Goal: Check status: Check status

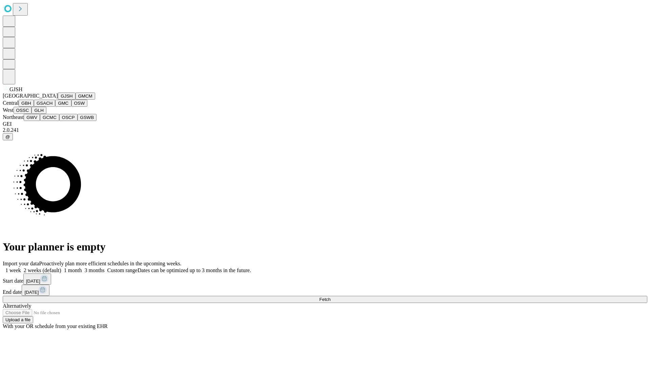
click at [58, 100] on button "GJSH" at bounding box center [67, 95] width 18 height 7
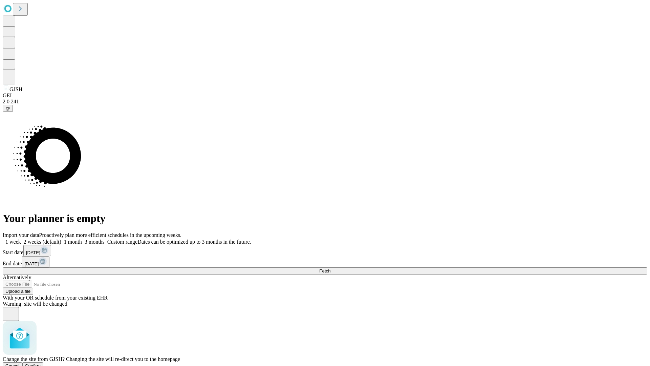
click at [41, 363] on span "Confirm" at bounding box center [33, 365] width 16 height 5
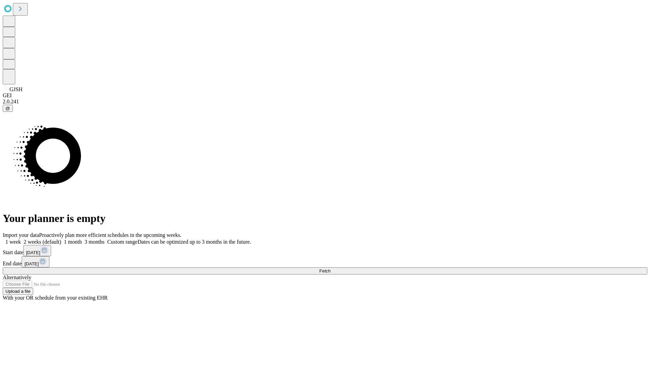
click at [82, 239] on label "1 month" at bounding box center [71, 242] width 21 height 6
click at [331, 268] on span "Fetch" at bounding box center [324, 270] width 11 height 5
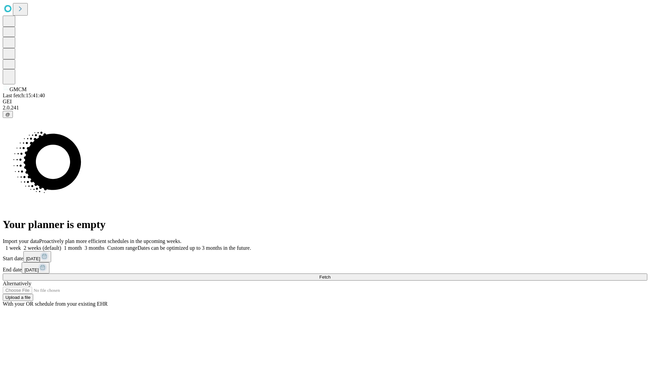
click at [82, 245] on label "1 month" at bounding box center [71, 248] width 21 height 6
click at [331, 274] on span "Fetch" at bounding box center [324, 276] width 11 height 5
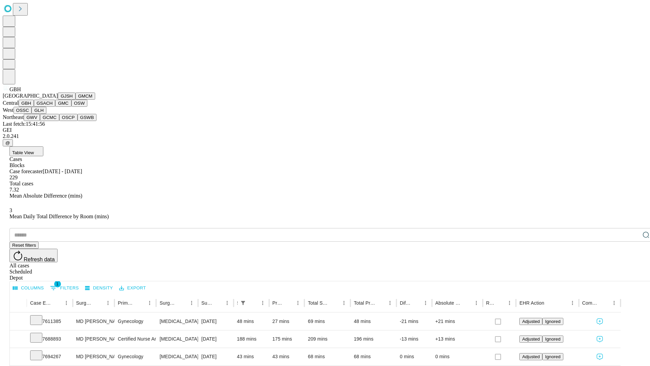
click at [52, 107] on button "GSACH" at bounding box center [44, 103] width 21 height 7
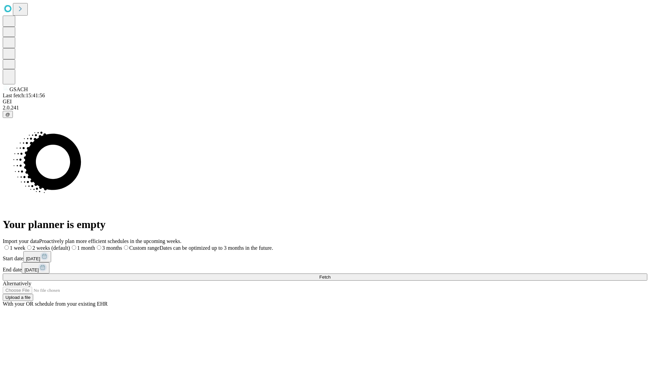
click at [95, 245] on label "1 month" at bounding box center [82, 248] width 25 height 6
click at [331, 274] on span "Fetch" at bounding box center [324, 276] width 11 height 5
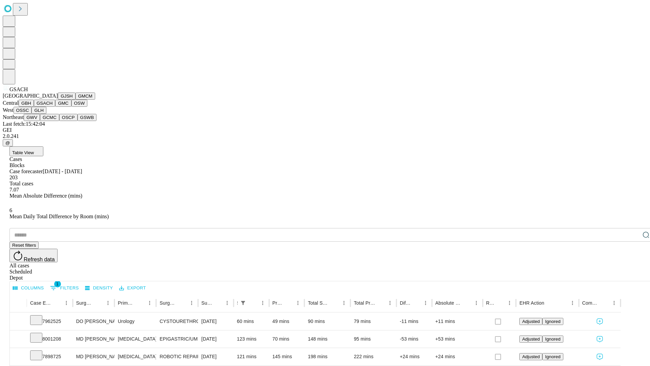
click at [55, 107] on button "GMC" at bounding box center [63, 103] width 16 height 7
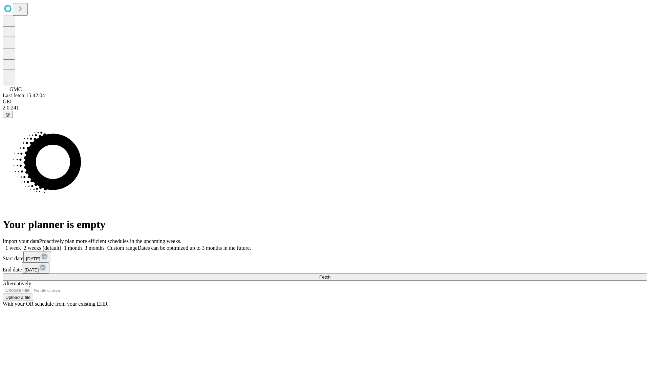
click at [82, 245] on label "1 month" at bounding box center [71, 248] width 21 height 6
click at [331, 274] on span "Fetch" at bounding box center [324, 276] width 11 height 5
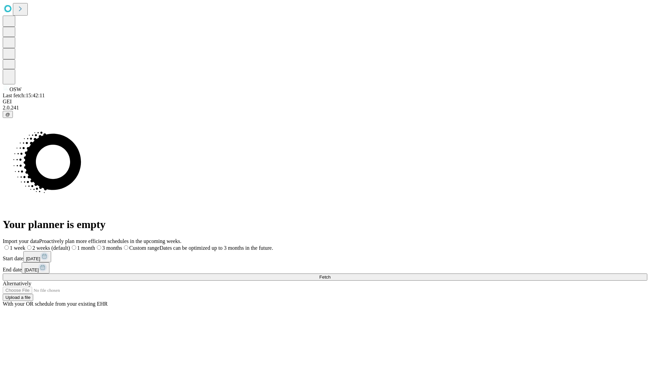
click at [331, 274] on span "Fetch" at bounding box center [324, 276] width 11 height 5
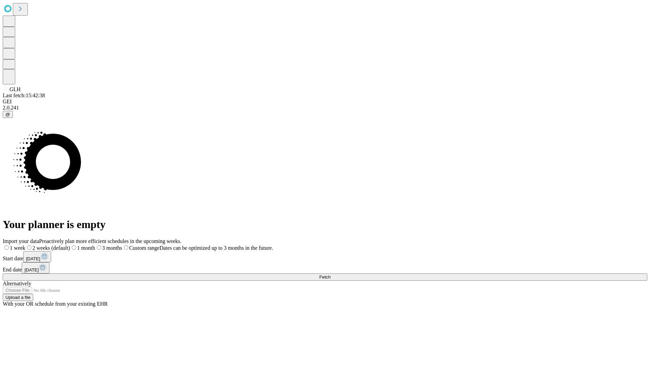
click at [95, 245] on label "1 month" at bounding box center [82, 248] width 25 height 6
click at [331, 274] on span "Fetch" at bounding box center [324, 276] width 11 height 5
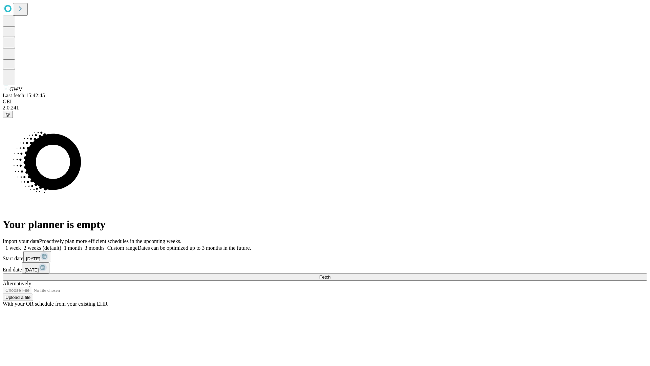
click at [82, 245] on label "1 month" at bounding box center [71, 248] width 21 height 6
click at [331, 274] on span "Fetch" at bounding box center [324, 276] width 11 height 5
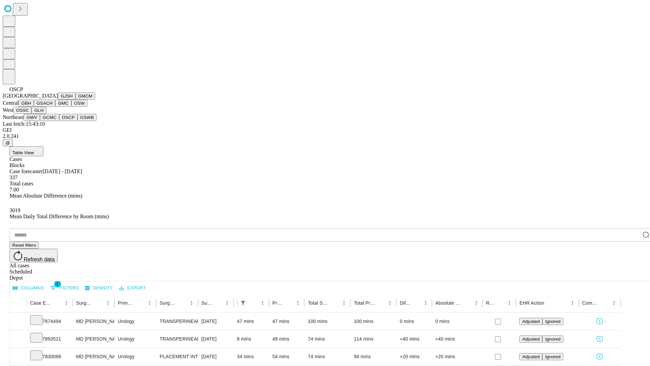
click at [78, 121] on button "GSWB" at bounding box center [87, 117] width 19 height 7
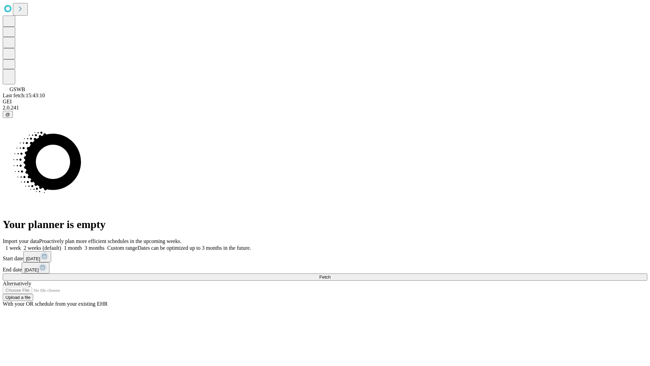
click at [82, 245] on label "1 month" at bounding box center [71, 248] width 21 height 6
click at [331, 274] on span "Fetch" at bounding box center [324, 276] width 11 height 5
